Goal: Information Seeking & Learning: Check status

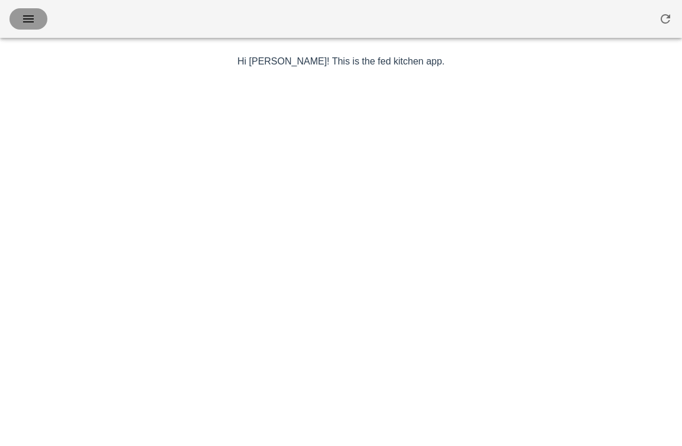
click at [33, 18] on icon "button" at bounding box center [28, 19] width 14 height 14
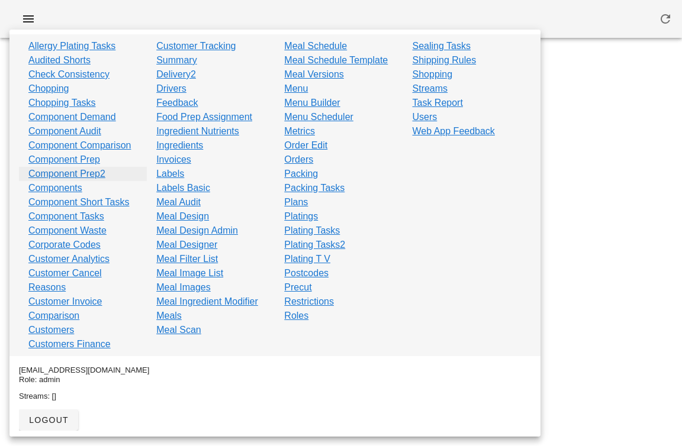
click at [94, 171] on link "Component Prep2" at bounding box center [66, 174] width 77 height 14
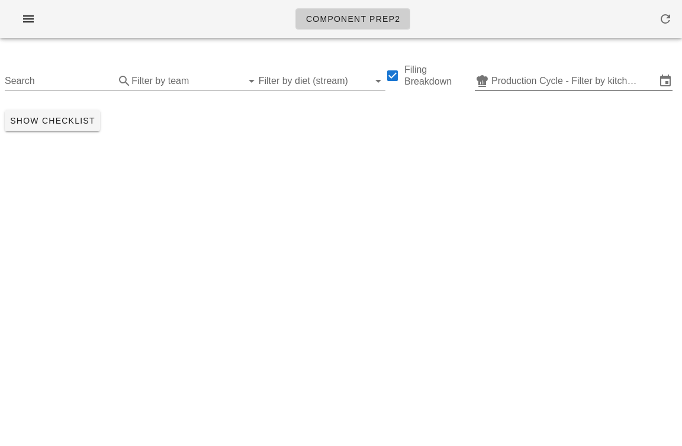
click at [548, 77] on input "Production Cycle - Filter by kitchen production schedules" at bounding box center [573, 81] width 165 height 19
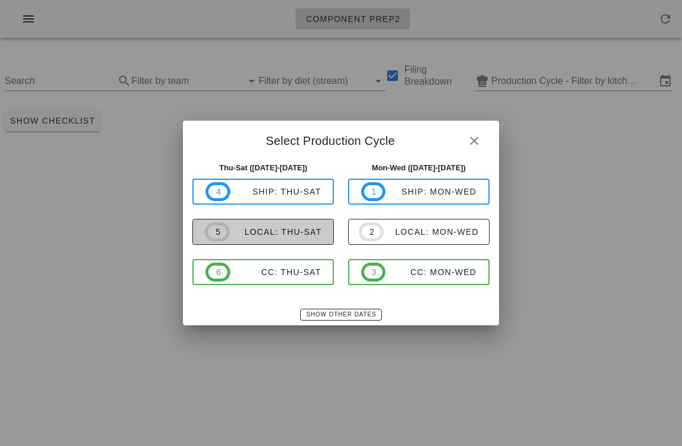
click at [250, 229] on div "local: Thu-Sat" at bounding box center [276, 231] width 92 height 9
type input "local: Thu-Sat (Sep 4-Sep 6)"
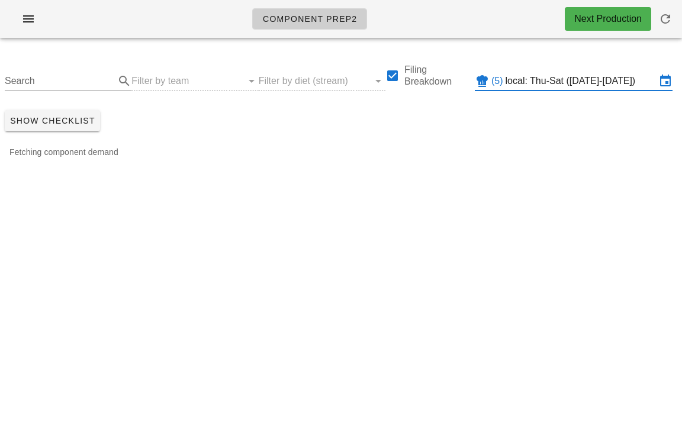
click at [220, 77] on div "Search Filter by team Filter by diet (stream) Filing Breakdown (5) local: Thu-S…" at bounding box center [341, 76] width 682 height 58
click at [215, 82] on div "Search Filter by team Filter by diet (stream) Filing Breakdown (5) local: Thu-S…" at bounding box center [341, 76] width 682 height 58
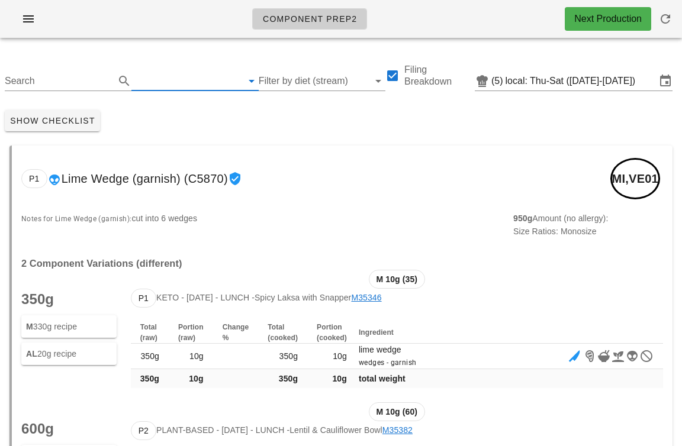
click at [194, 78] on input "text" at bounding box center [185, 81] width 108 height 19
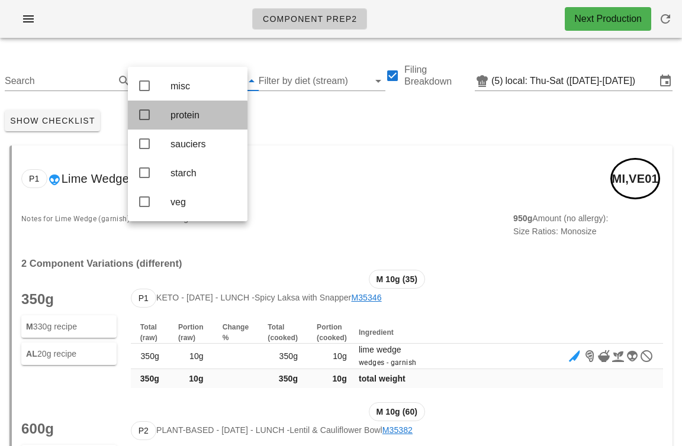
click at [184, 124] on div "protein" at bounding box center [204, 114] width 67 height 25
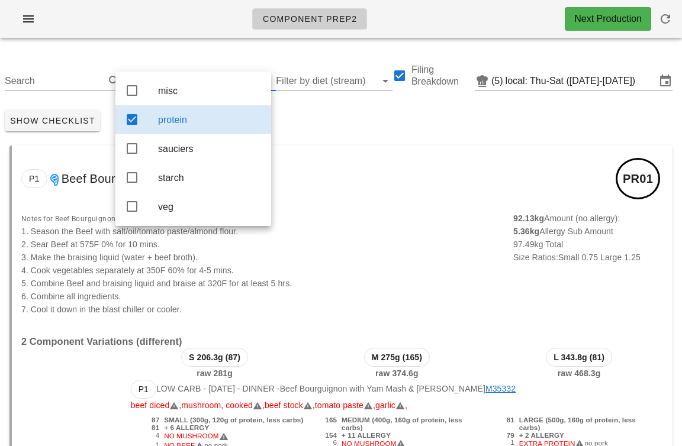
click at [356, 173] on div "P1 Beef Bourguignon (C3808) PR01" at bounding box center [342, 179] width 661 height 66
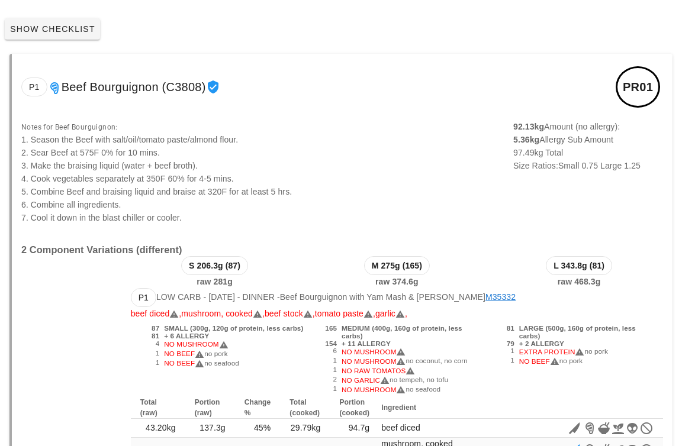
scroll to position [149, 0]
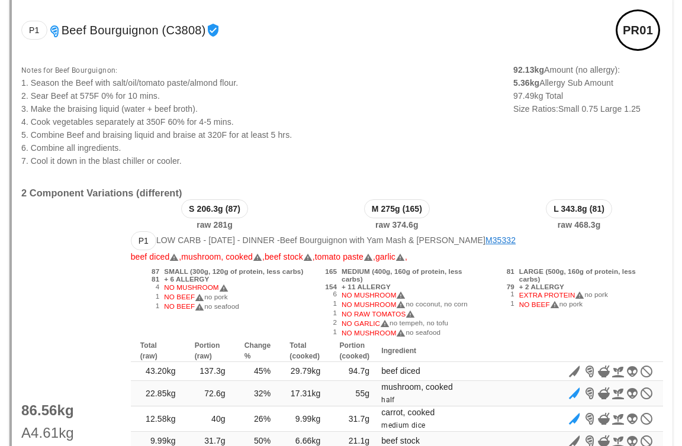
drag, startPoint x: 177, startPoint y: 282, endPoint x: 177, endPoint y: 312, distance: 30.2
click at [176, 312] on div "87 SMALL (300g, 120g of protein, less carbs) 81 + 6 ALLERGY 4 NO MUSHROOM 1 NO …" at bounding box center [220, 303] width 178 height 75
click at [355, 302] on span "NO MUSHROOM" at bounding box center [374, 305] width 64 height 8
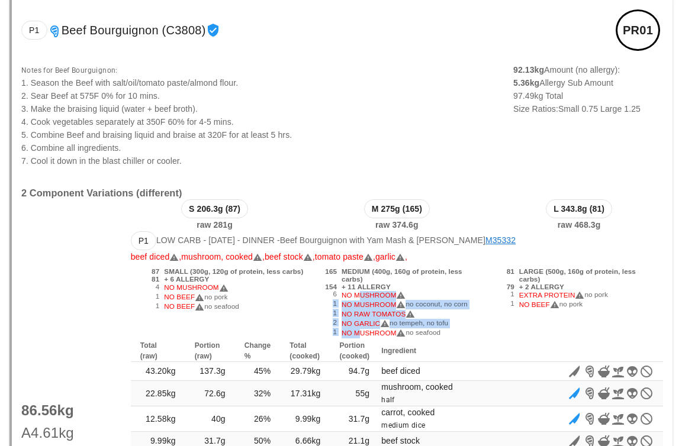
drag, startPoint x: 355, startPoint y: 295, endPoint x: 355, endPoint y: 336, distance: 41.4
click at [355, 336] on div "165 MEDIUM (400g, 160g of protein, less carbs) 154 + 11 ALLERGY 6 NO MUSHROOM 1…" at bounding box center [397, 303] width 178 height 75
click at [355, 336] on span "NO MUSHROOM" at bounding box center [374, 333] width 64 height 8
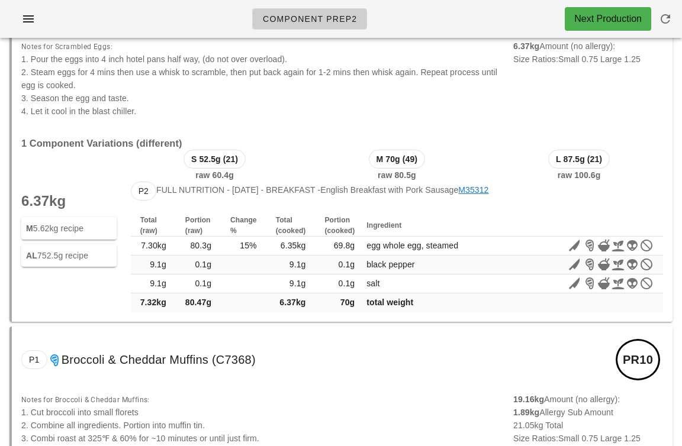
scroll to position [4724, 0]
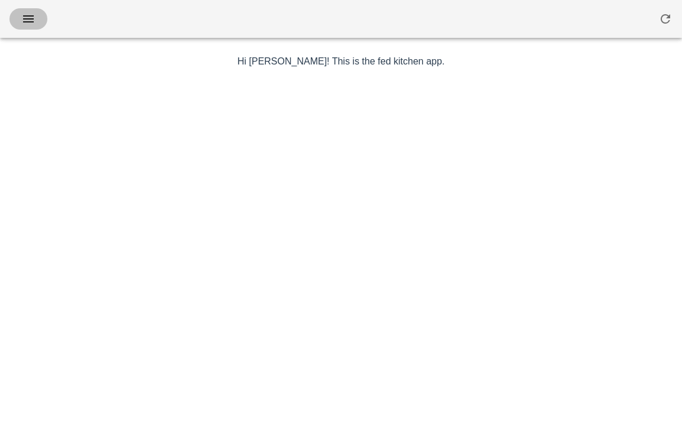
click at [26, 9] on button "button" at bounding box center [28, 18] width 38 height 21
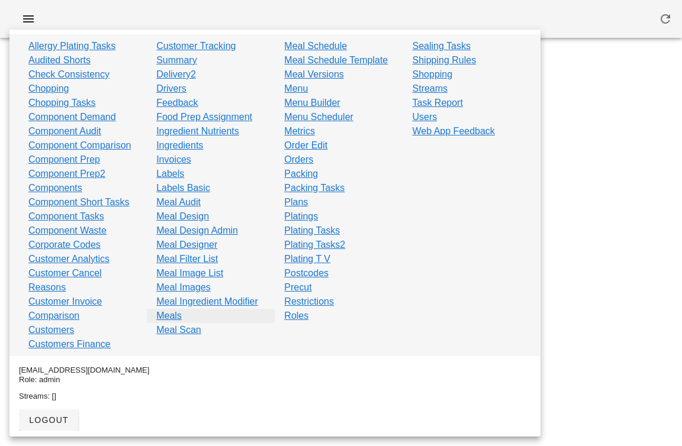
click at [168, 320] on link "Meals" at bounding box center [168, 316] width 25 height 14
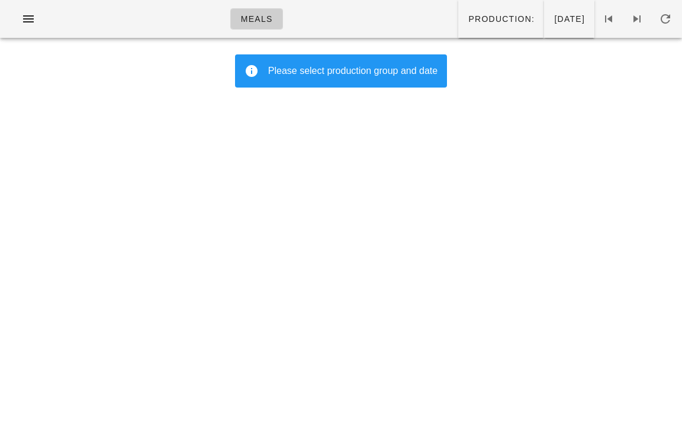
click at [265, 55] on div "Please select production group and date" at bounding box center [341, 70] width 212 height 33
click at [291, 81] on div "Please select production group and date" at bounding box center [341, 70] width 212 height 33
click at [330, 65] on div "Please select production group and date" at bounding box center [352, 71] width 169 height 14
click at [554, 21] on span "[DATE]" at bounding box center [569, 18] width 31 height 9
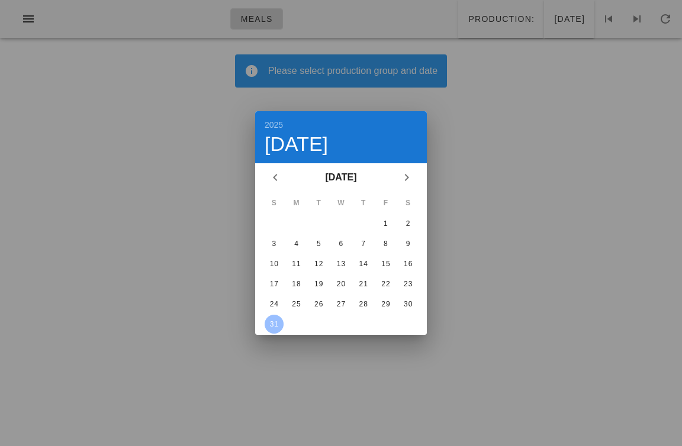
click at [594, 234] on div at bounding box center [341, 223] width 682 height 446
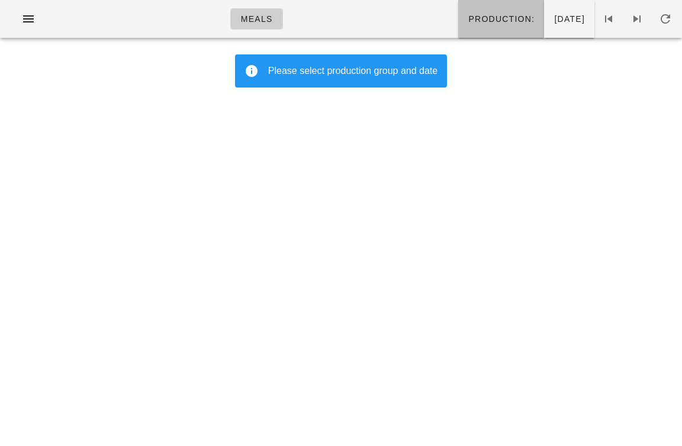
click at [458, 32] on button "Production:" at bounding box center [501, 19] width 86 height 38
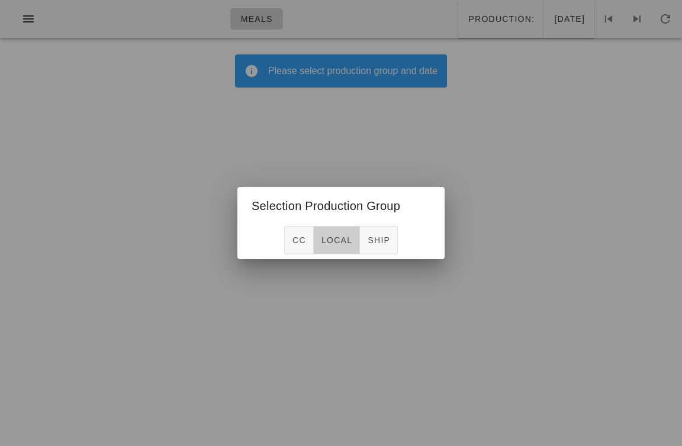
click at [326, 232] on button "local" at bounding box center [337, 240] width 46 height 28
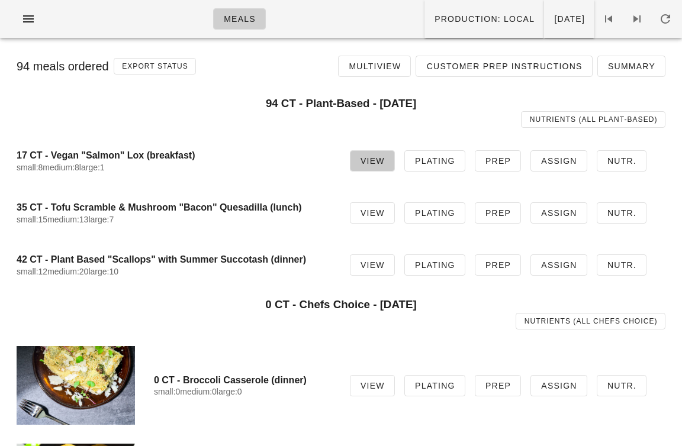
click at [382, 159] on span "View" at bounding box center [372, 160] width 25 height 9
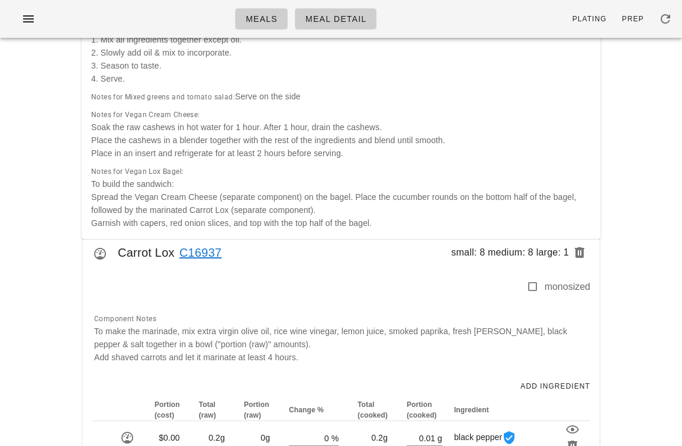
scroll to position [2007, 0]
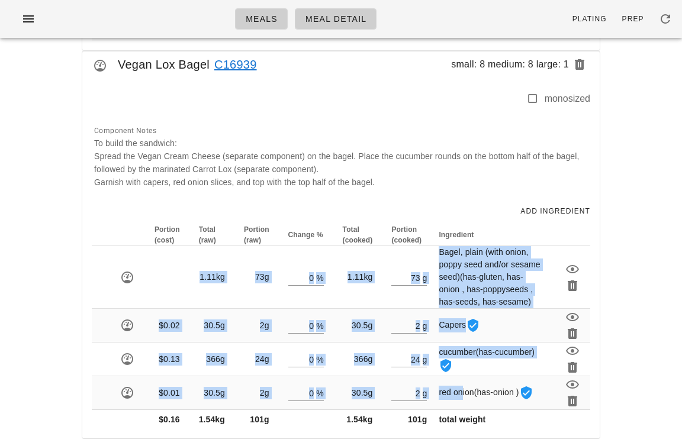
drag, startPoint x: 456, startPoint y: 397, endPoint x: 456, endPoint y: 245, distance: 152.2
click at [456, 245] on table "Portion (cost) Total (raw) Portion (raw) Change % Total (cooked) Portion (cooke…" at bounding box center [341, 326] width 499 height 205
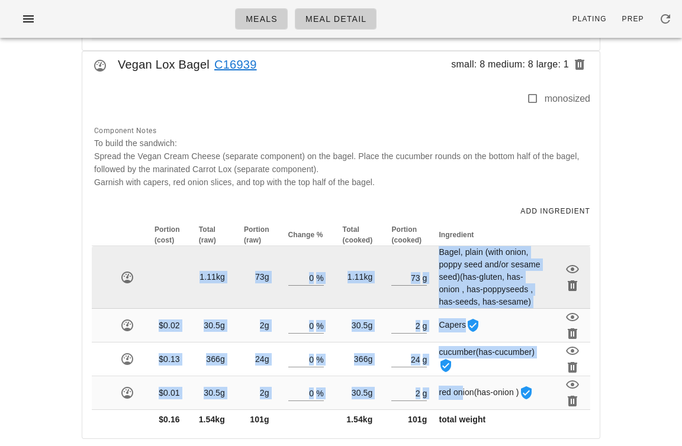
click at [459, 255] on span "Bagel, plain (with onion, poppy seed and/or sesame seed) (has-gluten, has-onion…" at bounding box center [489, 276] width 101 height 59
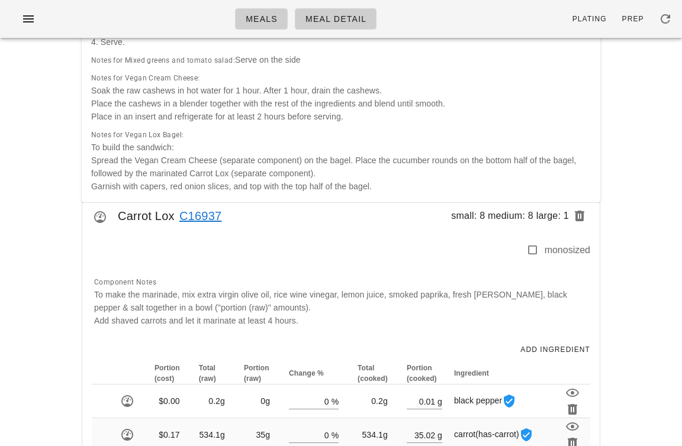
scroll to position [0, 0]
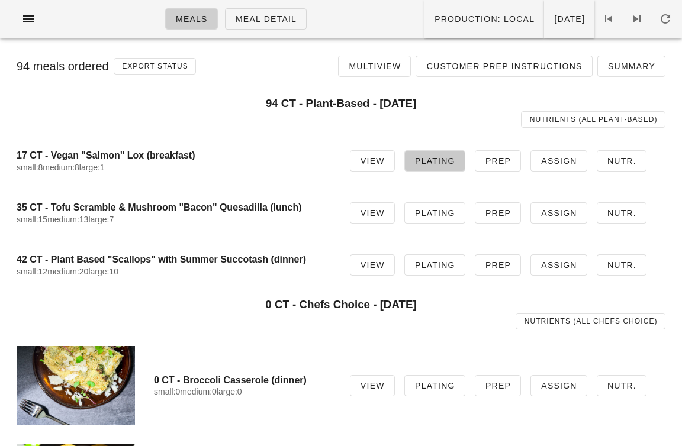
click at [439, 161] on span "Plating" at bounding box center [434, 160] width 41 height 9
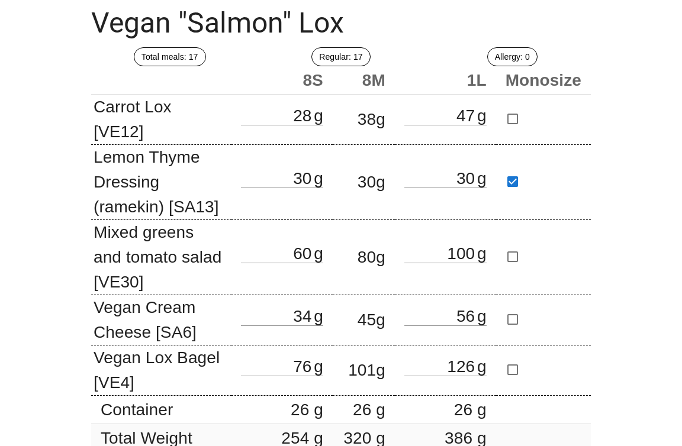
scroll to position [142, 0]
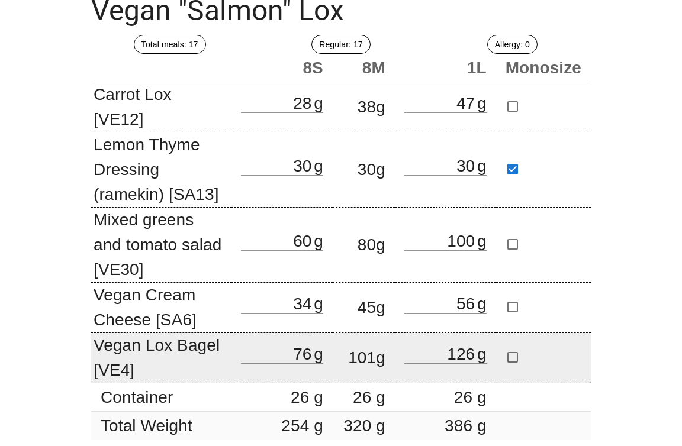
click at [158, 337] on td "Vegan Lox Bagel [VE4]" at bounding box center [161, 358] width 140 height 50
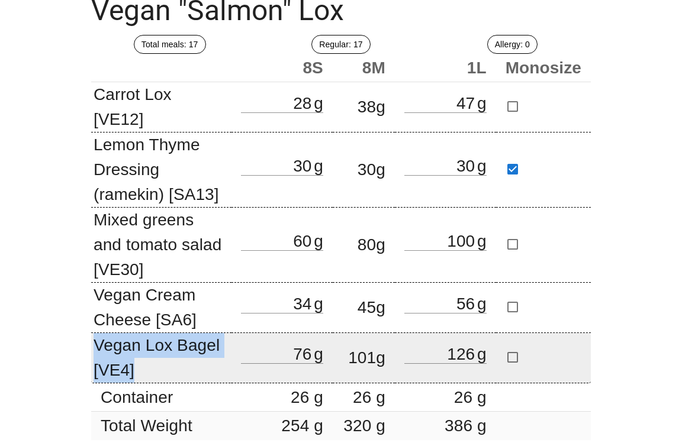
click at [158, 337] on td "Vegan Lox Bagel [VE4]" at bounding box center [161, 358] width 140 height 50
click at [98, 333] on td "Vegan Lox Bagel [VE4]" at bounding box center [161, 358] width 140 height 50
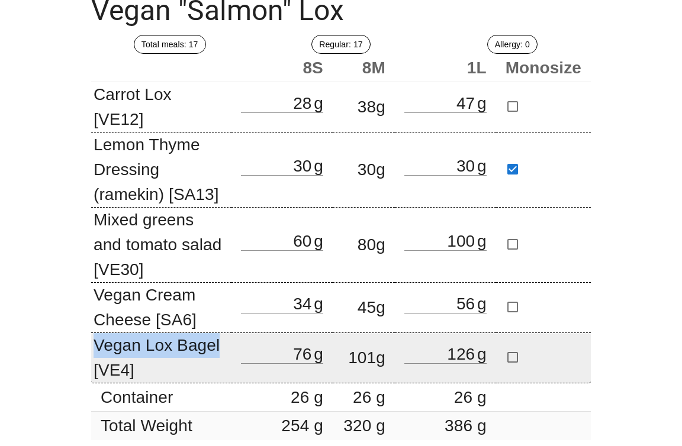
drag, startPoint x: 98, startPoint y: 332, endPoint x: 231, endPoint y: 331, distance: 133.2
click at [231, 333] on td "Vegan Lox Bagel [VE4]" at bounding box center [161, 358] width 140 height 50
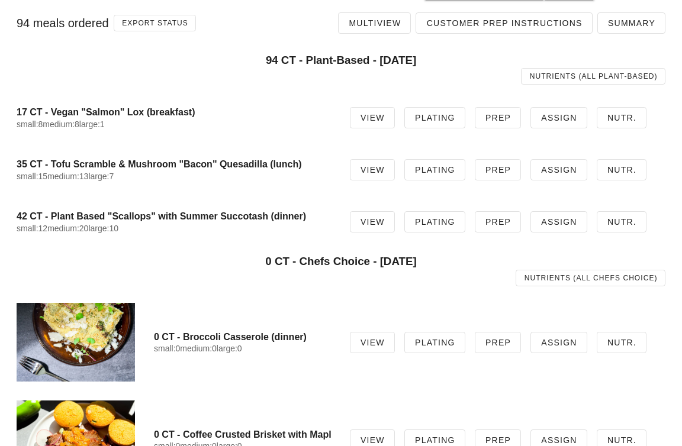
scroll to position [44, 0]
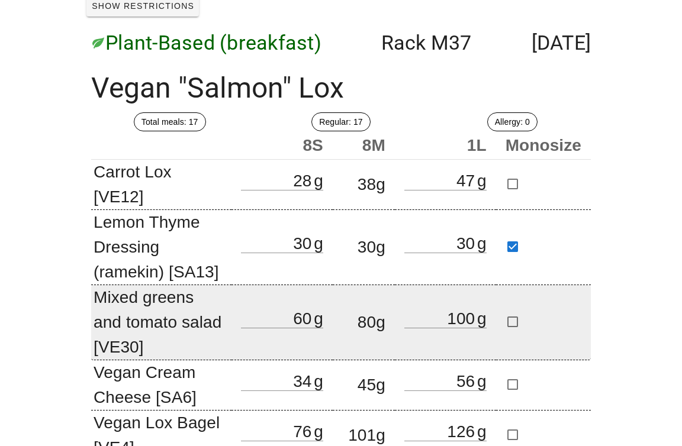
scroll to position [75, 0]
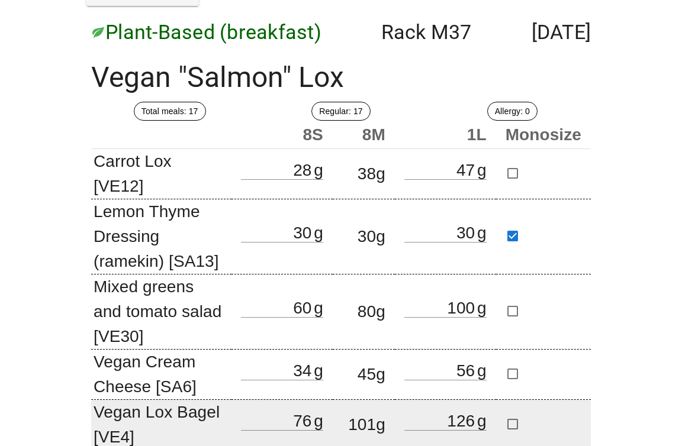
click at [134, 403] on td "Vegan Lox Bagel [VE4]" at bounding box center [161, 425] width 140 height 50
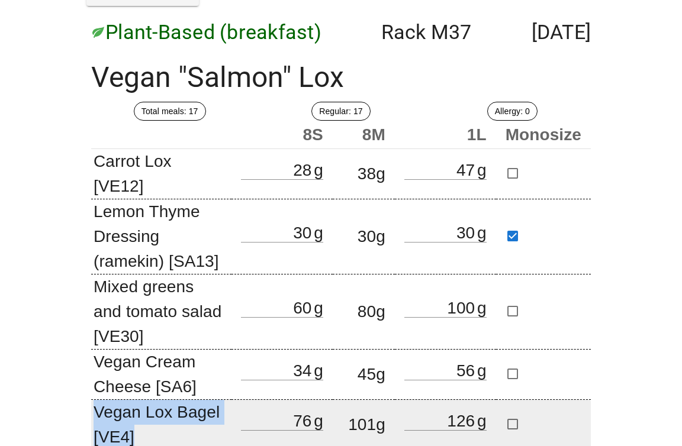
click at [134, 403] on td "Vegan Lox Bagel [VE4]" at bounding box center [161, 425] width 140 height 50
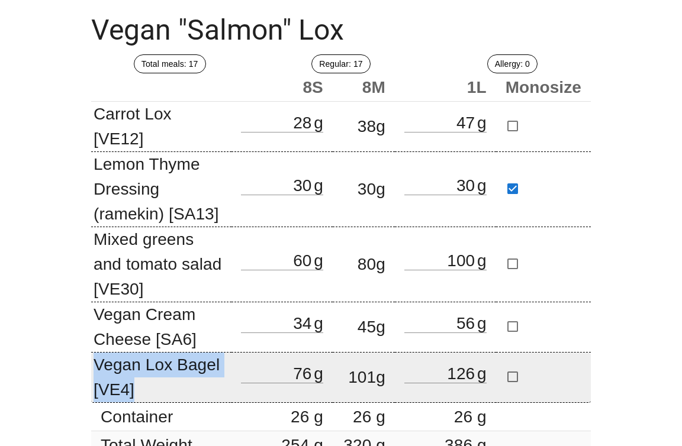
scroll to position [142, 0]
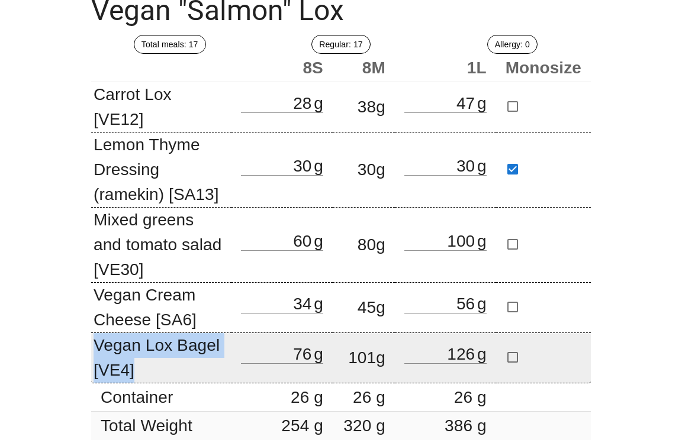
click at [136, 333] on td "Vegan Lox Bagel [VE4]" at bounding box center [161, 358] width 140 height 50
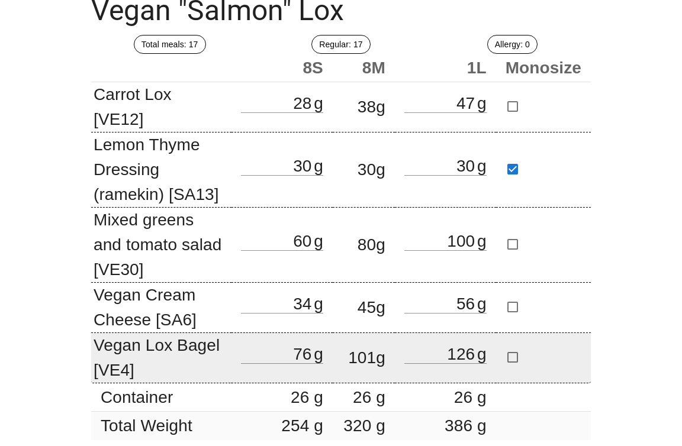
click at [126, 333] on td "Vegan Lox Bagel [VE4]" at bounding box center [161, 358] width 140 height 50
drag, startPoint x: 126, startPoint y: 329, endPoint x: 223, endPoint y: 329, distance: 97.1
click at [223, 333] on td "Vegan Lox Bagel [VE4]" at bounding box center [161, 358] width 140 height 50
click at [191, 340] on td "Vegan Lox Bagel [VE4]" at bounding box center [161, 358] width 140 height 50
drag, startPoint x: 191, startPoint y: 340, endPoint x: 97, endPoint y: 335, distance: 93.7
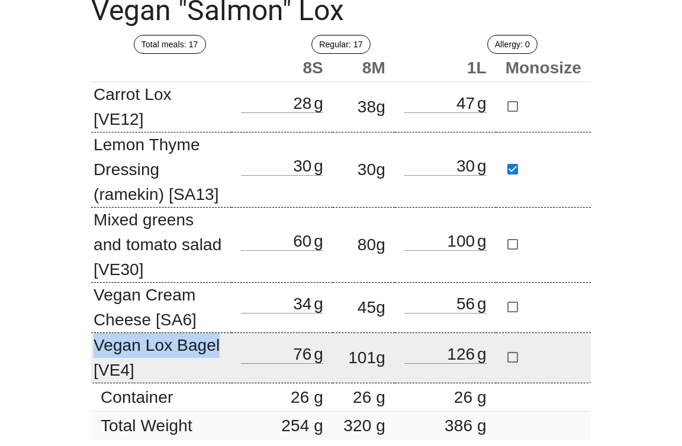
click at [97, 335] on td "Vegan Lox Bagel [VE4]" at bounding box center [161, 358] width 140 height 50
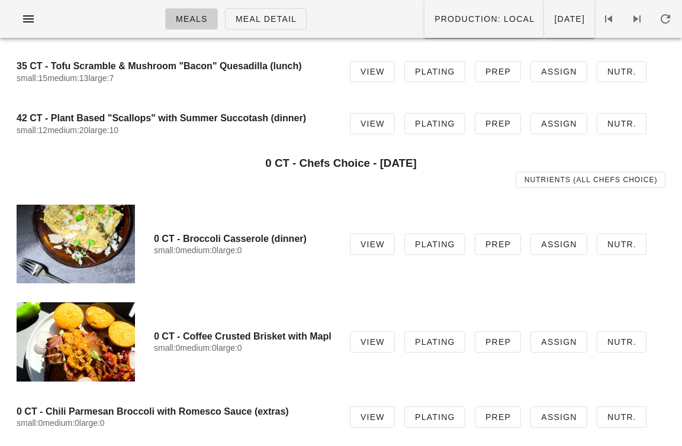
scroll to position [44, 0]
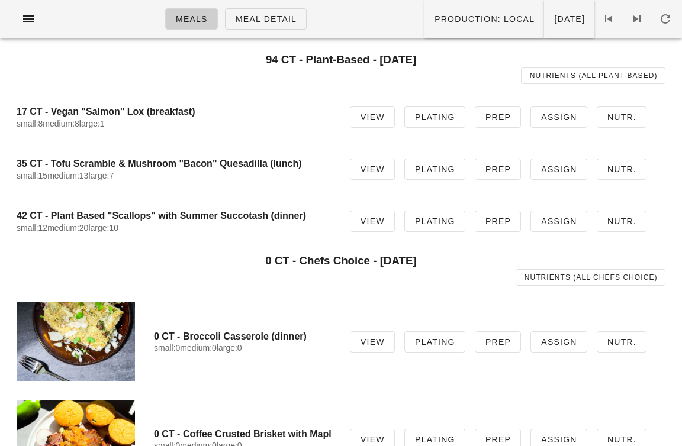
click at [257, 156] on div "35 CT - Tofu Scramble & Mushroom "Bacon" Quesadilla (lunch) small:15 medium:13 …" at bounding box center [174, 169] width 314 height 37
click at [211, 210] on h4 "42 CT - Plant Based "Scallops" with Summer Succotash (dinner)" at bounding box center [174, 215] width 314 height 11
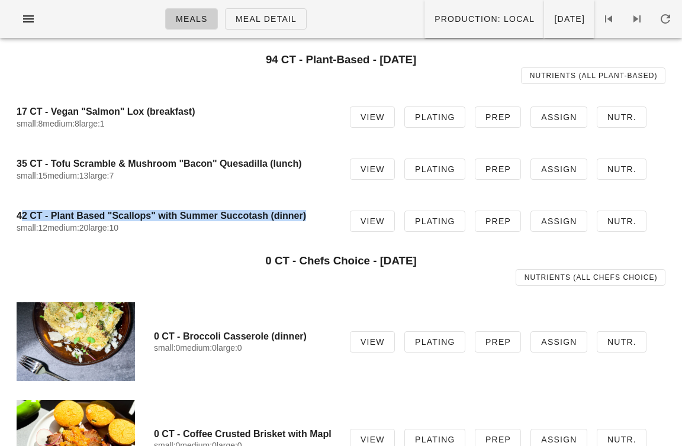
click at [211, 210] on h4 "42 CT - Plant Based "Scallops" with Summer Succotash (dinner)" at bounding box center [174, 215] width 314 height 11
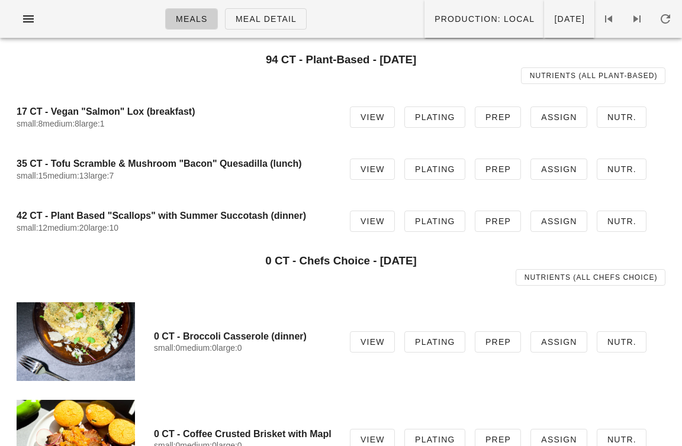
click at [230, 150] on div "35 CT - Tofu Scramble & Mushroom "Bacon" Quesadilla (lunch) small:15 medium:13 …" at bounding box center [341, 169] width 668 height 52
click at [230, 169] on h4 "35 CT - Tofu Scramble & Mushroom "Bacon" Quesadilla (lunch)" at bounding box center [174, 163] width 314 height 11
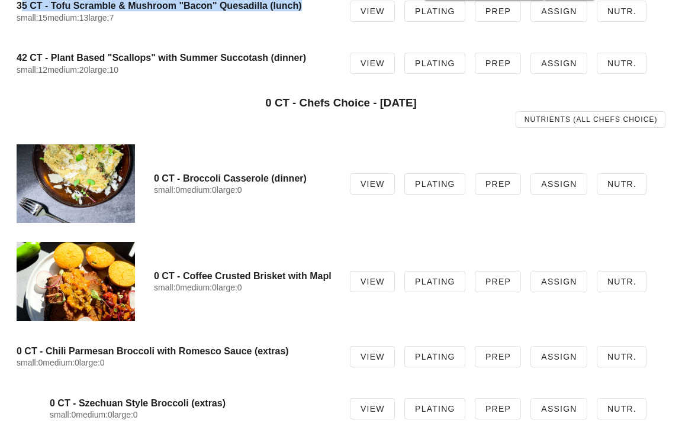
scroll to position [0, 0]
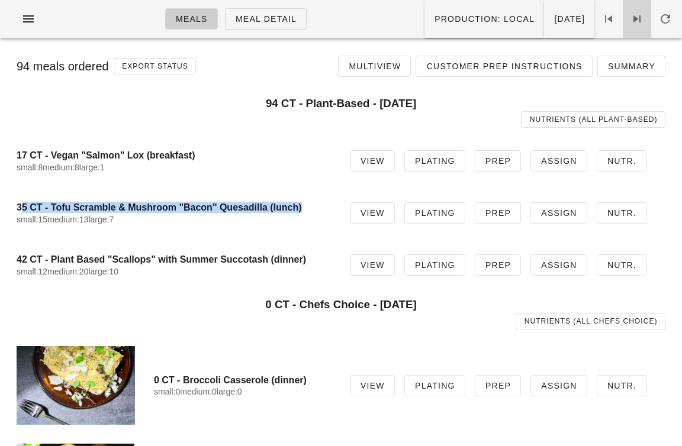
click at [637, 26] on link at bounding box center [637, 19] width 28 height 38
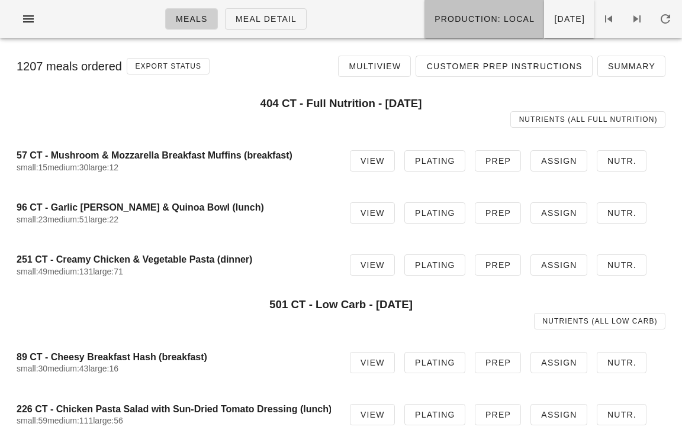
click at [459, 30] on button "Production: local" at bounding box center [485, 19] width 120 height 38
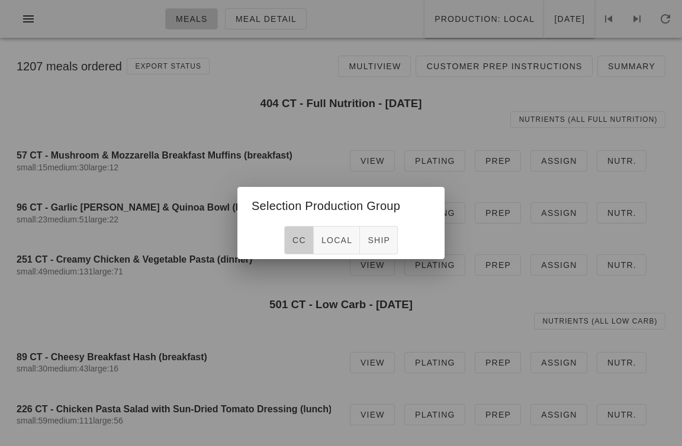
click at [299, 243] on span "CC" at bounding box center [299, 240] width 14 height 9
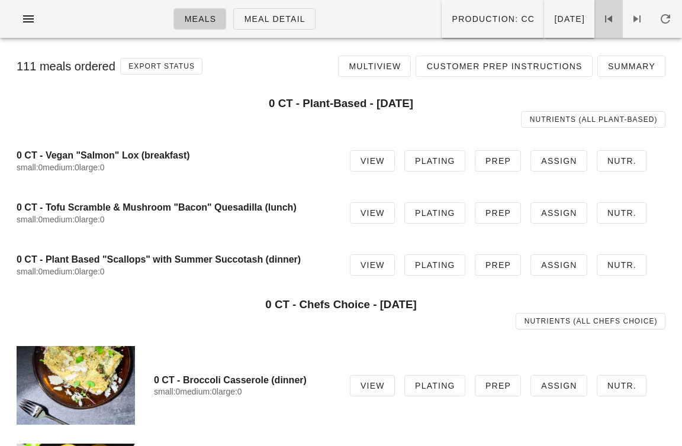
click at [605, 30] on link at bounding box center [608, 19] width 28 height 38
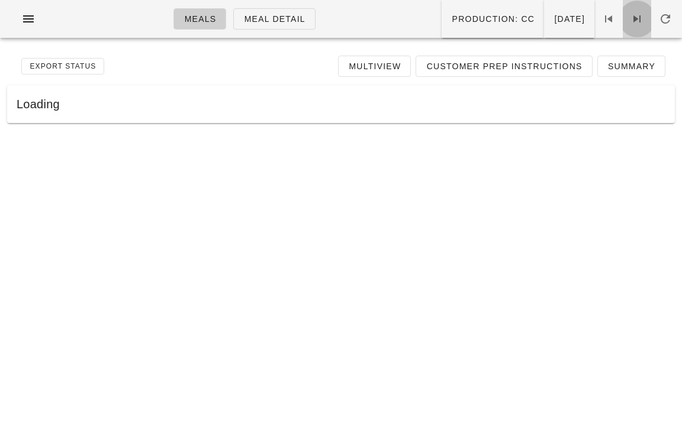
click at [641, 30] on link at bounding box center [637, 19] width 28 height 38
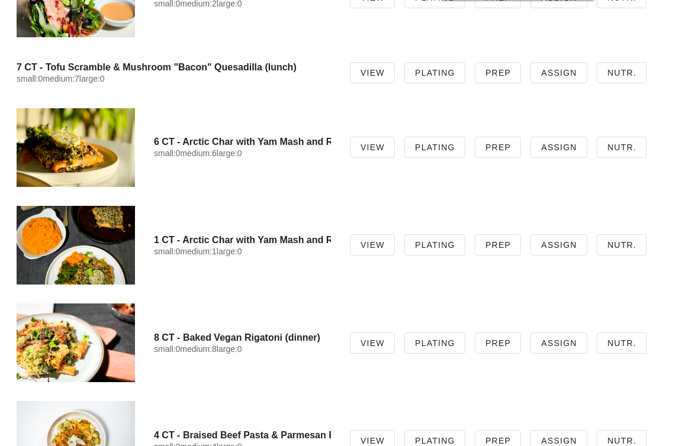
scroll to position [2188, 0]
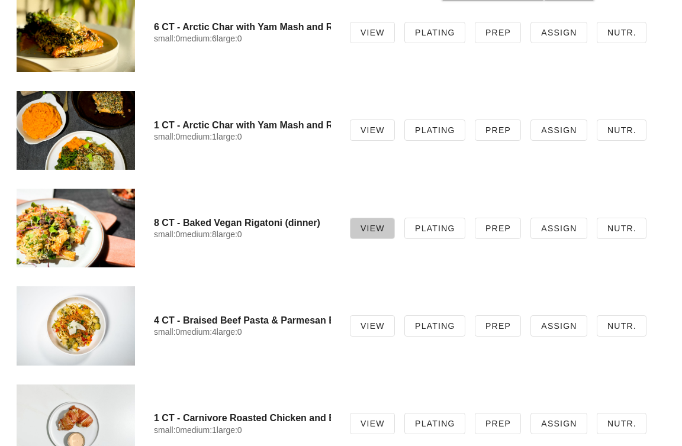
click at [369, 234] on link "View" at bounding box center [372, 228] width 45 height 21
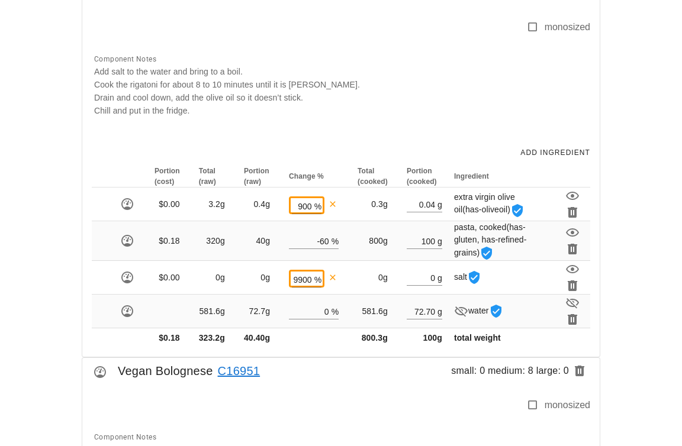
scroll to position [1127, 0]
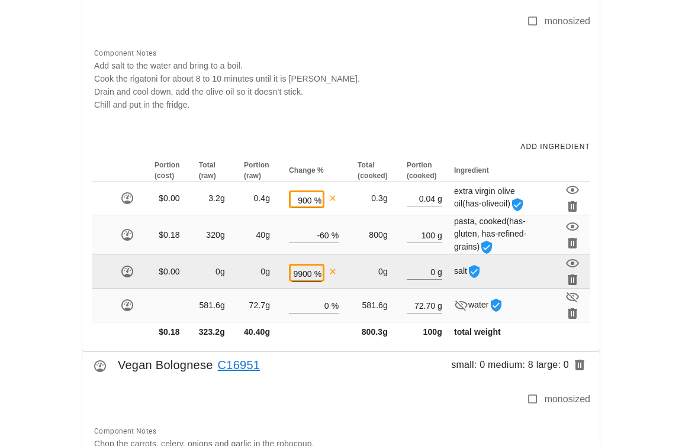
click at [300, 273] on input "9900" at bounding box center [302, 273] width 20 height 15
click at [278, 275] on td "0g" at bounding box center [256, 272] width 45 height 34
click at [307, 271] on input "9900" at bounding box center [302, 273] width 20 height 15
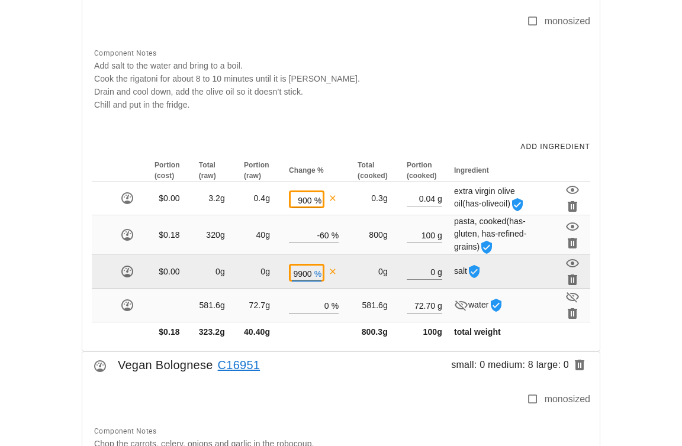
click at [307, 271] on input "9900" at bounding box center [302, 273] width 20 height 15
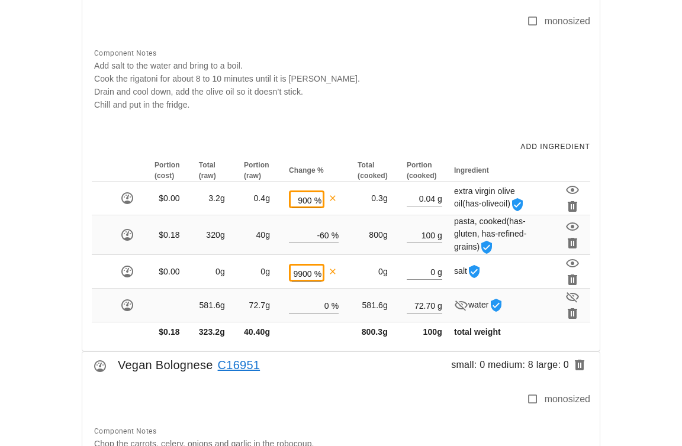
click at [276, 92] on span "Drain and cool down, add the olive oil so it doesn’t stick." at bounding box center [198, 91] width 209 height 9
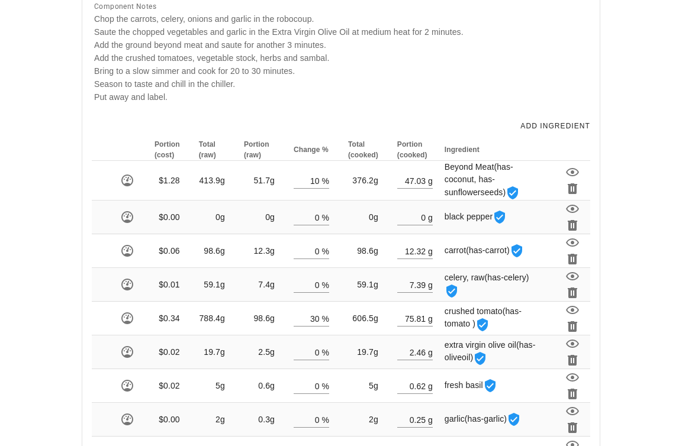
scroll to position [1753, 0]
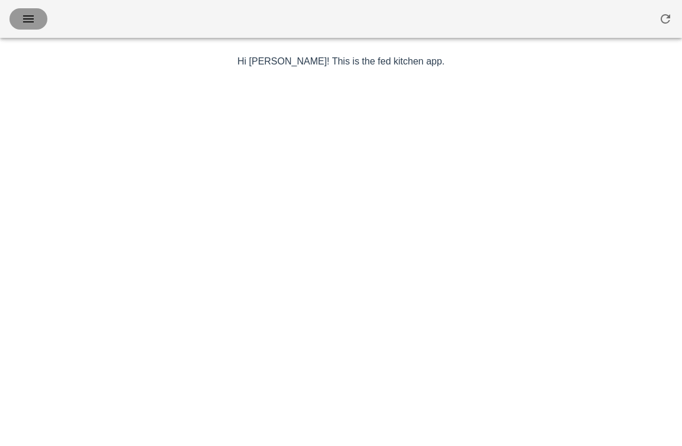
click at [28, 20] on icon "button" at bounding box center [28, 19] width 14 height 14
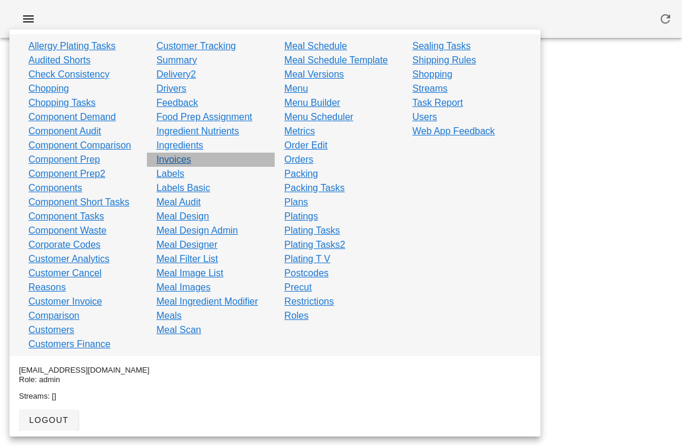
click at [176, 158] on link "Invoices" at bounding box center [173, 160] width 35 height 14
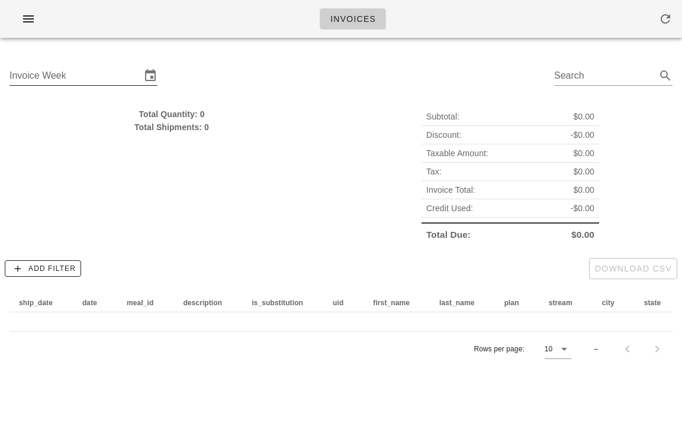
click at [91, 75] on input "Invoice Week" at bounding box center [74, 75] width 131 height 19
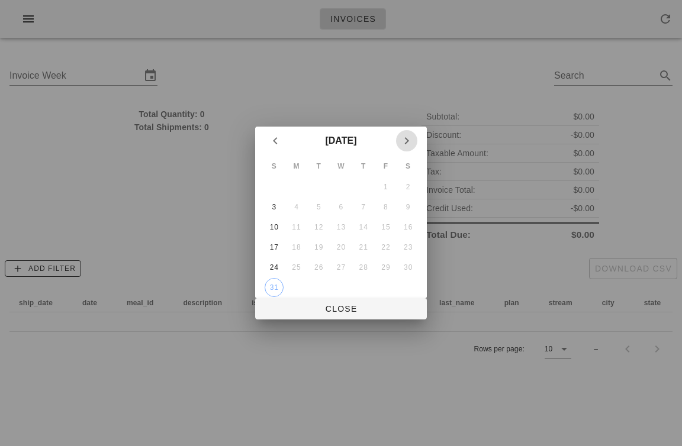
click at [407, 137] on icon "Next month" at bounding box center [407, 141] width 14 height 14
click at [273, 211] on div "7" at bounding box center [274, 207] width 19 height 8
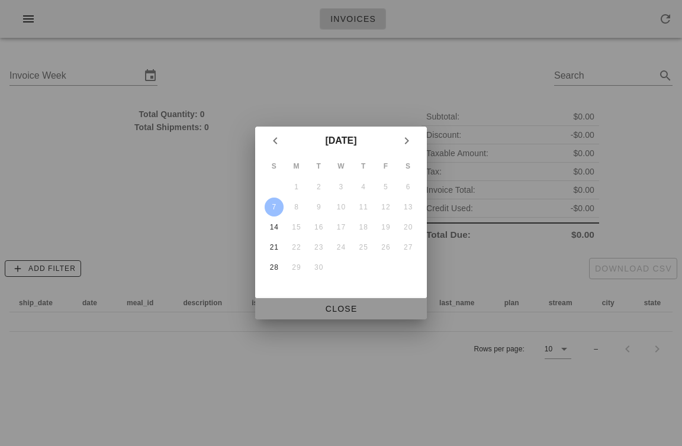
click at [321, 305] on span "Close" at bounding box center [341, 308] width 153 height 9
type input "Sunday September 7"
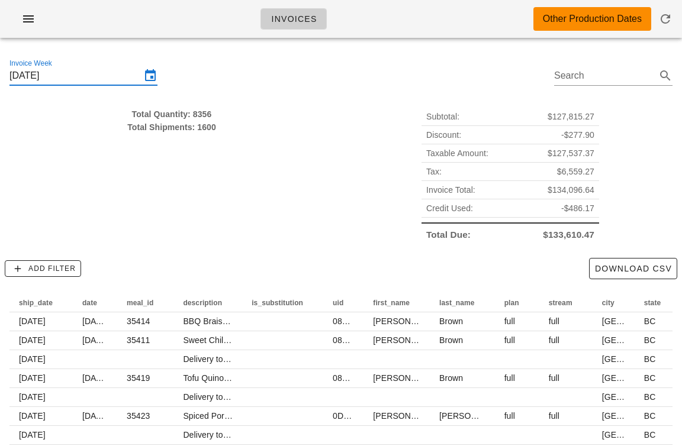
click at [201, 117] on div "Total Quantity: 8356" at bounding box center [171, 114] width 324 height 13
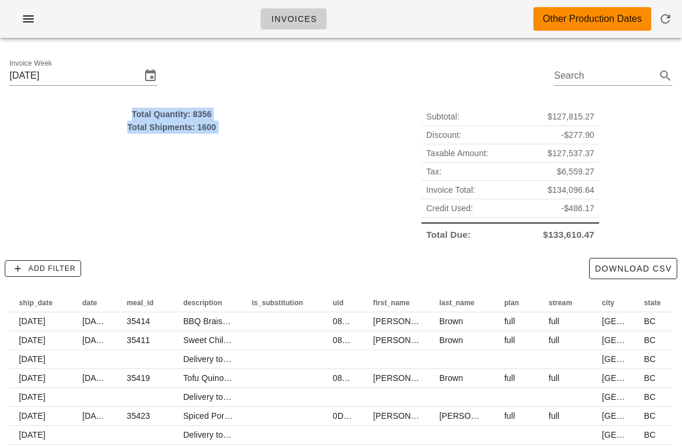
drag, startPoint x: 201, startPoint y: 117, endPoint x: 203, endPoint y: 152, distance: 35.0
click at [203, 150] on div "Total Quantity: 8356 Total Shipments: 1600" at bounding box center [171, 176] width 339 height 150
click at [203, 152] on div "Total Quantity: 8356 Total Shipments: 1600" at bounding box center [171, 176] width 339 height 150
